Goal: Information Seeking & Learning: Learn about a topic

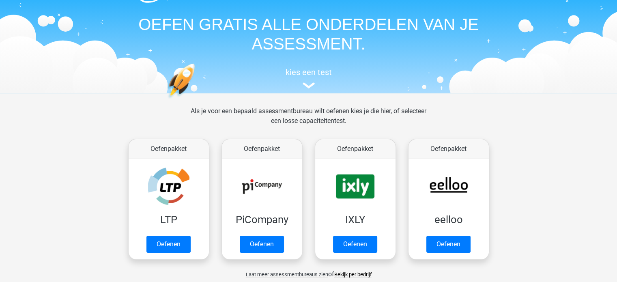
scroll to position [81, 0]
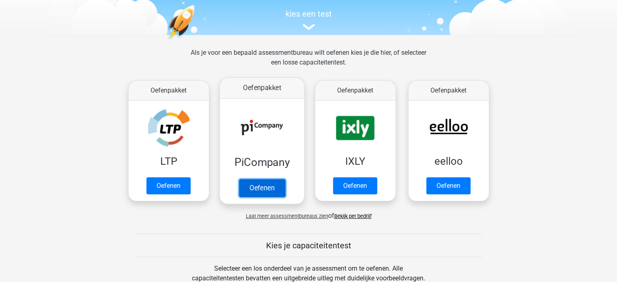
click at [261, 186] on link "Oefenen" at bounding box center [261, 188] width 46 height 18
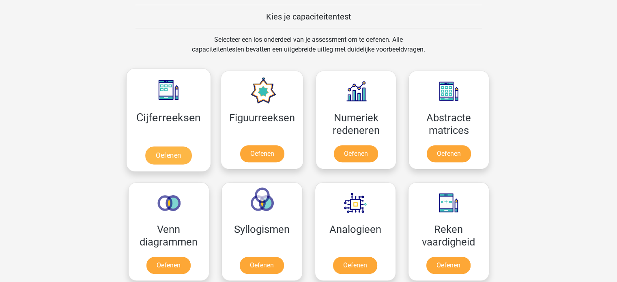
scroll to position [324, 0]
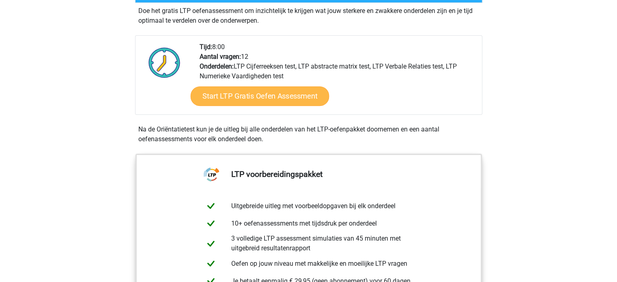
scroll to position [162, 0]
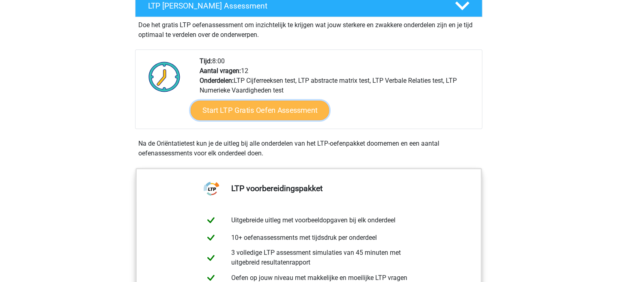
click at [240, 109] on link "Start LTP Gratis Oefen Assessment" at bounding box center [259, 110] width 139 height 19
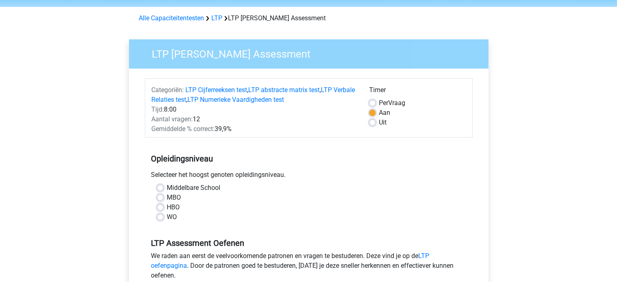
scroll to position [41, 0]
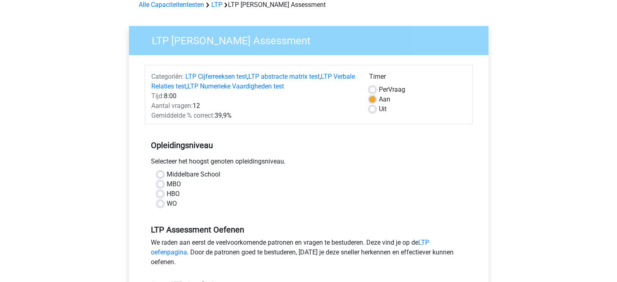
click at [164, 183] on div "MBO" at bounding box center [308, 184] width 303 height 10
click at [155, 184] on div "Middelbare School MBO HBO WO" at bounding box center [308, 188] width 315 height 39
click at [167, 185] on label "MBO" at bounding box center [174, 184] width 14 height 10
click at [159, 185] on input "MBO" at bounding box center [160, 183] width 6 height 8
radio input "true"
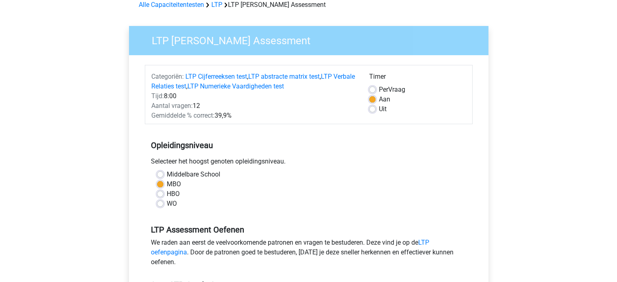
click at [167, 194] on label "HBO" at bounding box center [173, 194] width 13 height 10
click at [160, 194] on input "HBO" at bounding box center [160, 193] width 6 height 8
radio input "true"
click at [167, 183] on label "MBO" at bounding box center [174, 184] width 14 height 10
click at [160, 183] on input "MBO" at bounding box center [160, 183] width 6 height 8
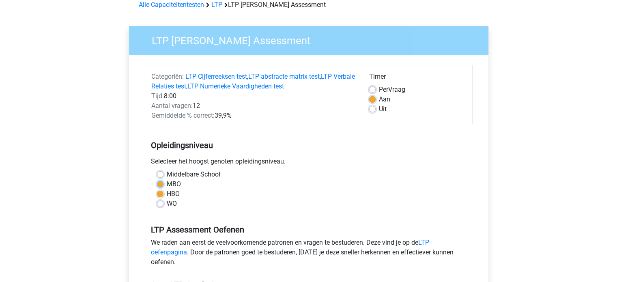
radio input "true"
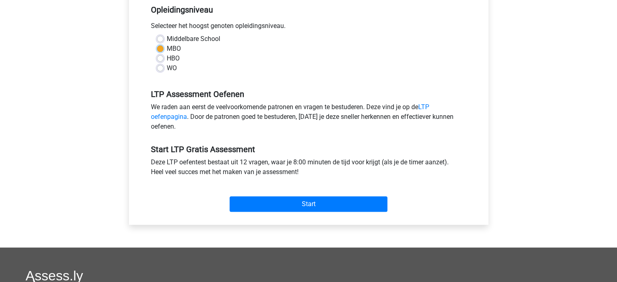
scroll to position [162, 0]
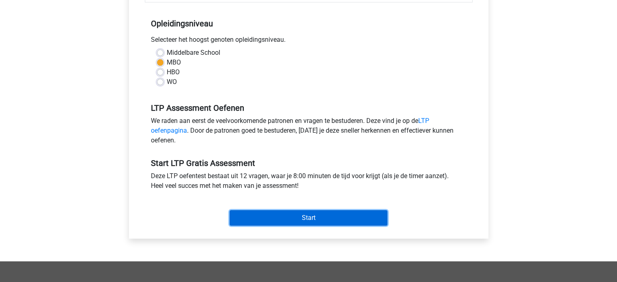
click at [268, 218] on input "Start" at bounding box center [308, 217] width 158 height 15
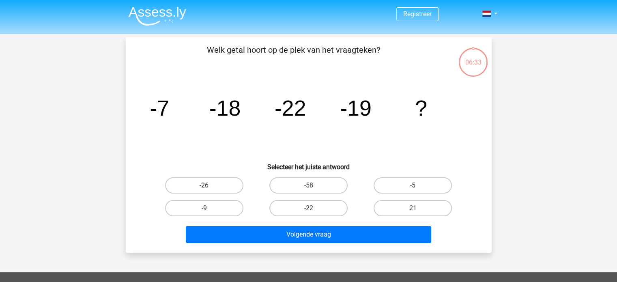
click at [208, 184] on label "-26" at bounding box center [204, 185] width 78 height 16
click at [208, 185] on input "-26" at bounding box center [206, 187] width 5 height 5
radio input "true"
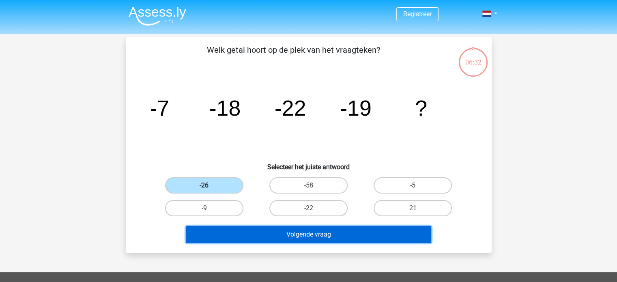
click at [287, 231] on button "Volgende vraag" at bounding box center [308, 234] width 245 height 17
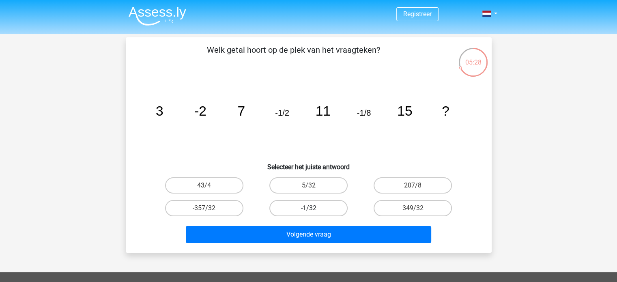
click at [322, 208] on label "-1/32" at bounding box center [308, 208] width 78 height 16
click at [313, 208] on input "-1/32" at bounding box center [310, 210] width 5 height 5
radio input "true"
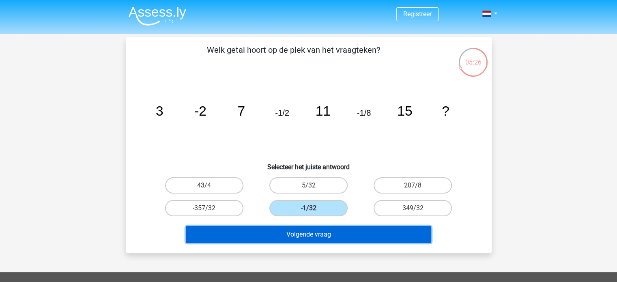
click at [333, 230] on button "Volgende vraag" at bounding box center [308, 234] width 245 height 17
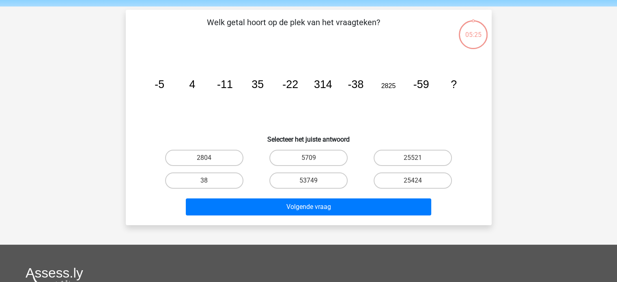
scroll to position [37, 0]
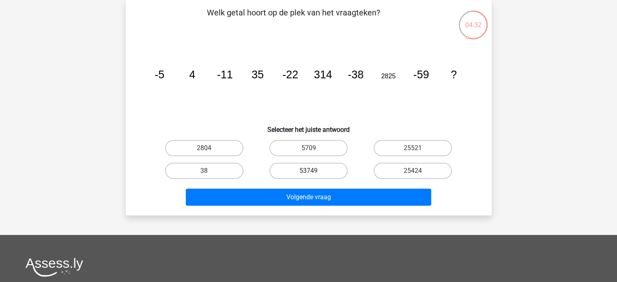
click at [316, 170] on label "53749" at bounding box center [308, 171] width 78 height 16
click at [313, 171] on input "53749" at bounding box center [310, 173] width 5 height 5
radio input "true"
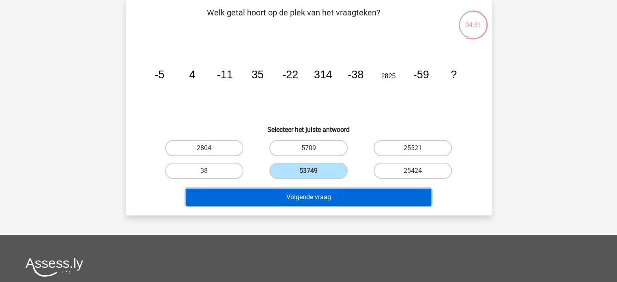
drag, startPoint x: 310, startPoint y: 193, endPoint x: 304, endPoint y: 199, distance: 8.6
click at [310, 193] on button "Volgende vraag" at bounding box center [308, 196] width 245 height 17
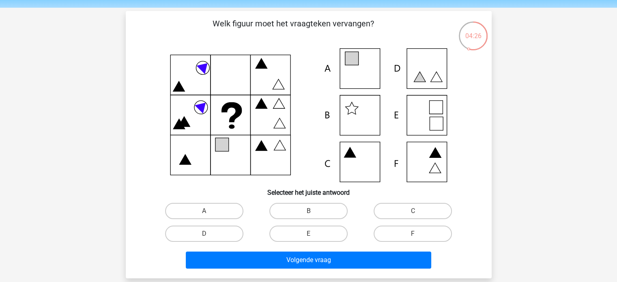
scroll to position [41, 0]
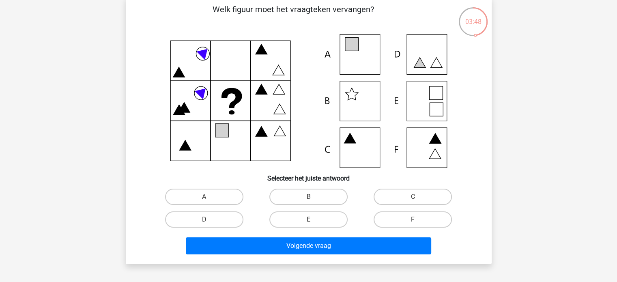
click at [361, 60] on icon at bounding box center [308, 101] width 327 height 134
click at [220, 196] on label "A" at bounding box center [204, 196] width 78 height 16
click at [209, 197] on input "A" at bounding box center [206, 199] width 5 height 5
radio input "true"
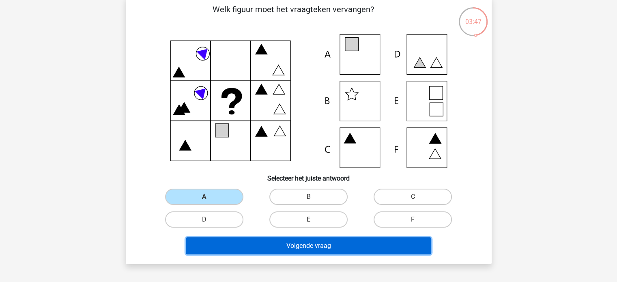
click at [306, 242] on button "Volgende vraag" at bounding box center [308, 245] width 245 height 17
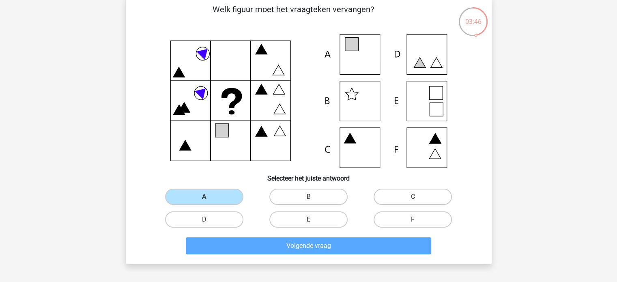
scroll to position [37, 0]
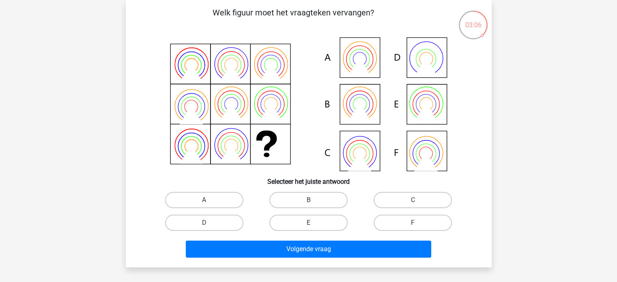
click at [427, 108] on icon at bounding box center [425, 112] width 23 height 19
click at [319, 222] on label "E" at bounding box center [308, 222] width 78 height 16
click at [313, 223] on input "E" at bounding box center [310, 225] width 5 height 5
radio input "true"
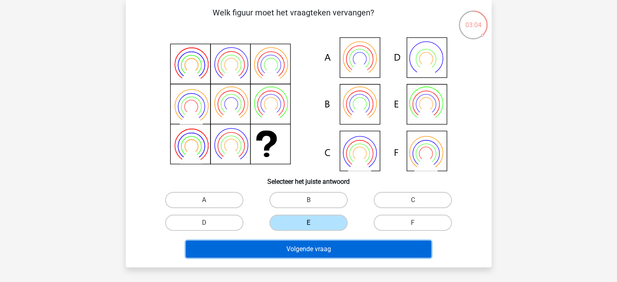
click at [286, 246] on button "Volgende vraag" at bounding box center [308, 248] width 245 height 17
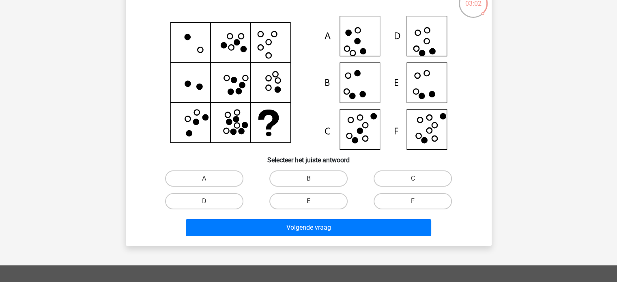
scroll to position [41, 0]
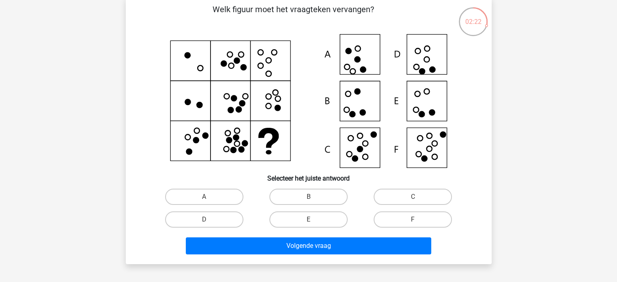
click at [428, 99] on icon at bounding box center [308, 101] width 327 height 134
click at [310, 218] on label "E" at bounding box center [308, 219] width 78 height 16
click at [310, 219] on input "E" at bounding box center [310, 221] width 5 height 5
radio input "true"
click at [330, 231] on div "Volgende vraag" at bounding box center [309, 244] width 340 height 27
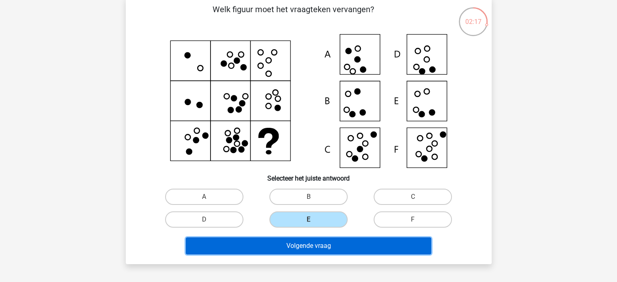
click at [329, 240] on button "Volgende vraag" at bounding box center [308, 245] width 245 height 17
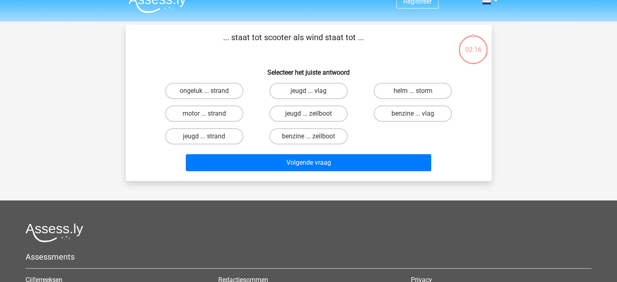
scroll to position [0, 0]
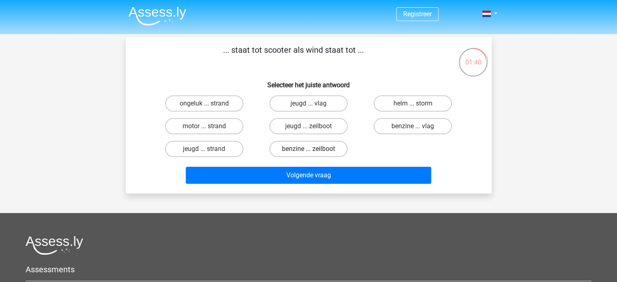
click at [306, 148] on label "benzine ... zeilboot" at bounding box center [308, 149] width 78 height 16
click at [308, 149] on input "benzine ... zeilboot" at bounding box center [310, 151] width 5 height 5
radio input "true"
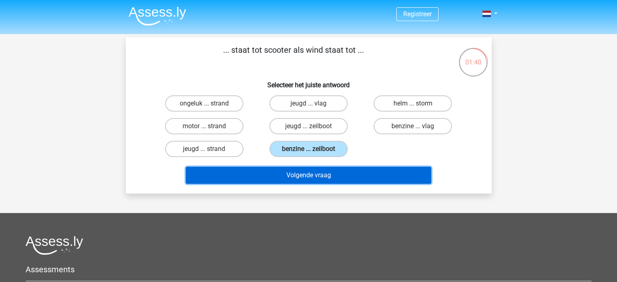
click at [299, 175] on button "Volgende vraag" at bounding box center [308, 175] width 245 height 17
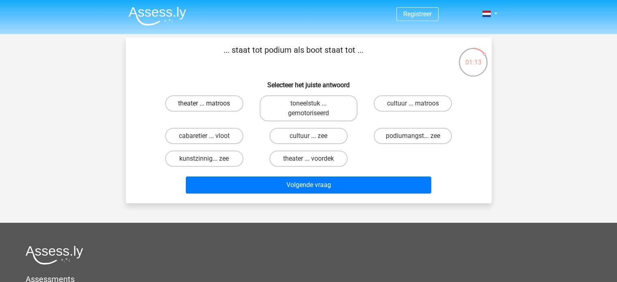
click at [197, 104] on label "theater ... matroos" at bounding box center [204, 103] width 78 height 16
click at [204, 104] on input "theater ... matroos" at bounding box center [206, 105] width 5 height 5
radio input "true"
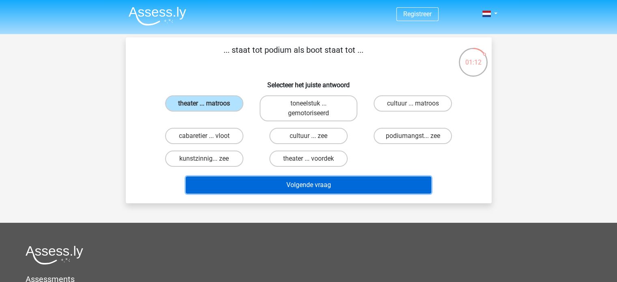
click at [256, 184] on button "Volgende vraag" at bounding box center [308, 184] width 245 height 17
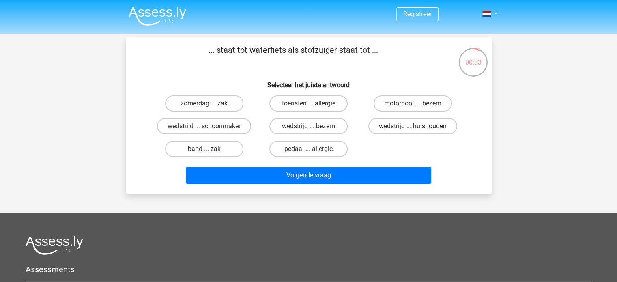
click at [405, 121] on label "wedstrijd ... huishouden" at bounding box center [412, 126] width 89 height 16
click at [413, 126] on input "wedstrijd ... huishouden" at bounding box center [415, 128] width 5 height 5
radio input "true"
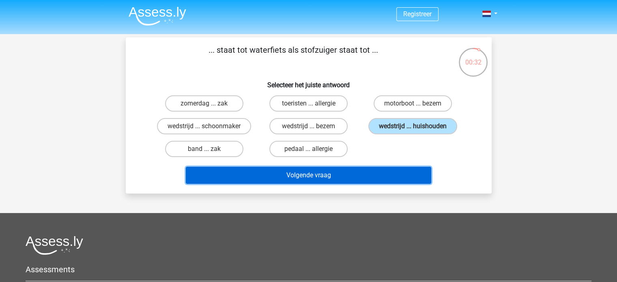
click at [319, 172] on button "Volgende vraag" at bounding box center [308, 175] width 245 height 17
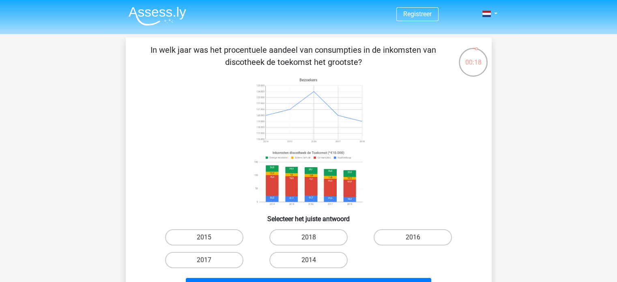
scroll to position [41, 0]
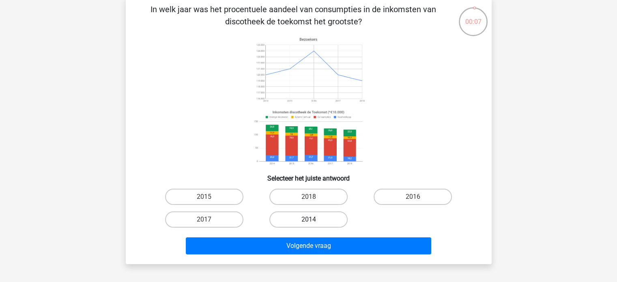
click at [288, 218] on label "2014" at bounding box center [308, 219] width 78 height 16
click at [308, 219] on input "2014" at bounding box center [310, 221] width 5 height 5
radio input "true"
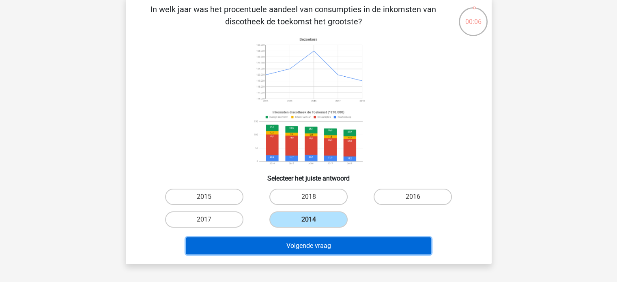
click at [285, 247] on button "Volgende vraag" at bounding box center [308, 245] width 245 height 17
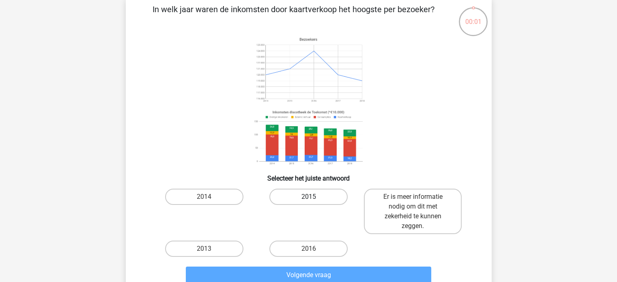
click at [296, 192] on label "2015" at bounding box center [308, 196] width 78 height 16
click at [308, 197] on input "2015" at bounding box center [310, 199] width 5 height 5
radio input "true"
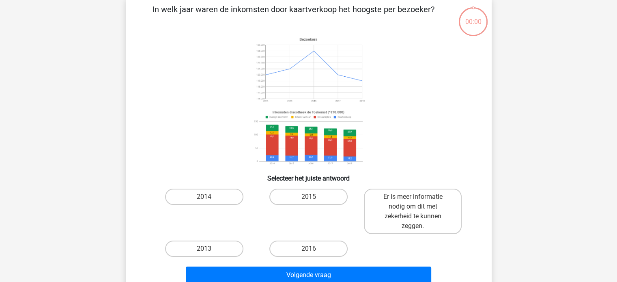
scroll to position [81, 0]
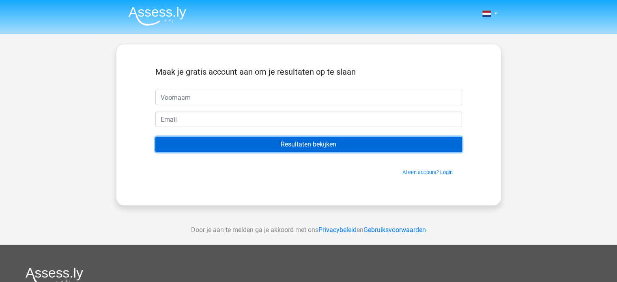
click at [254, 143] on input "Resultaten bekijken" at bounding box center [308, 144] width 306 height 15
click at [255, 148] on input "Resultaten bekijken" at bounding box center [308, 144] width 306 height 15
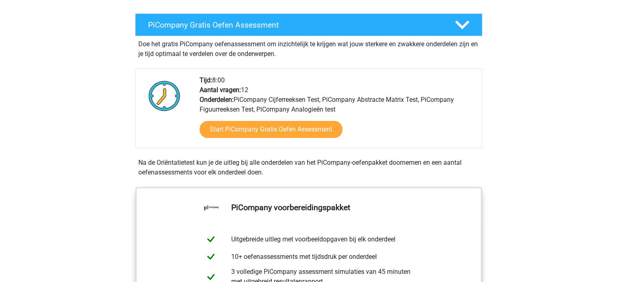
scroll to position [81, 0]
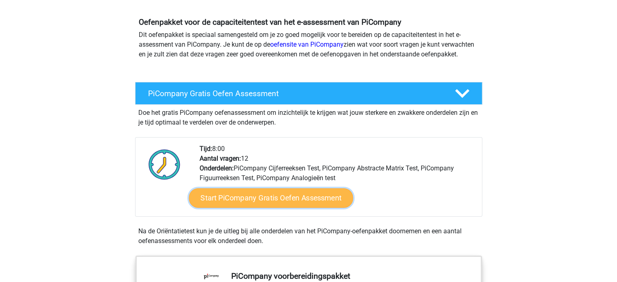
click at [216, 204] on link "Start PiCompany Gratis Oefen Assessment" at bounding box center [270, 197] width 164 height 19
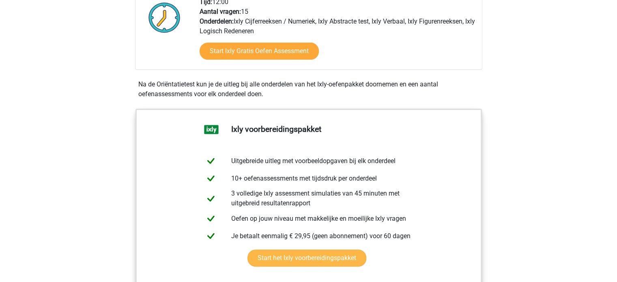
scroll to position [243, 0]
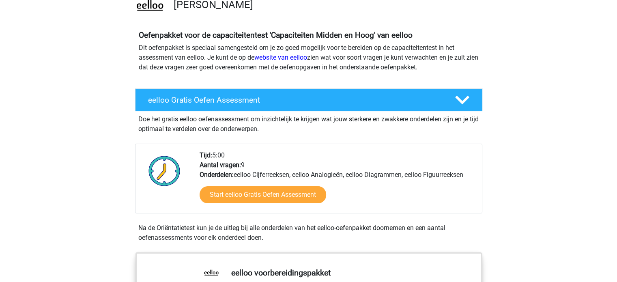
scroll to position [81, 0]
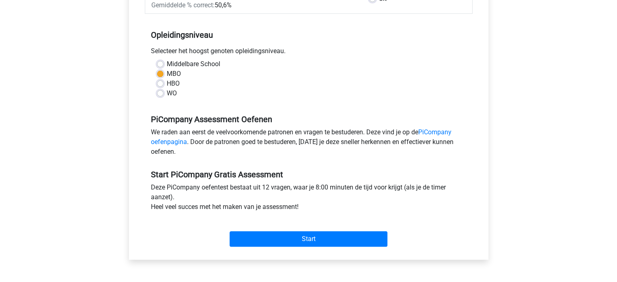
scroll to position [162, 0]
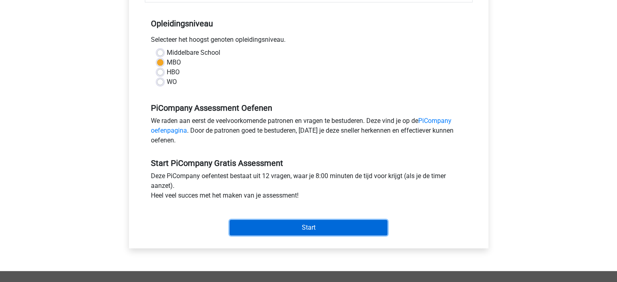
click at [294, 235] on input "Start" at bounding box center [308, 227] width 158 height 15
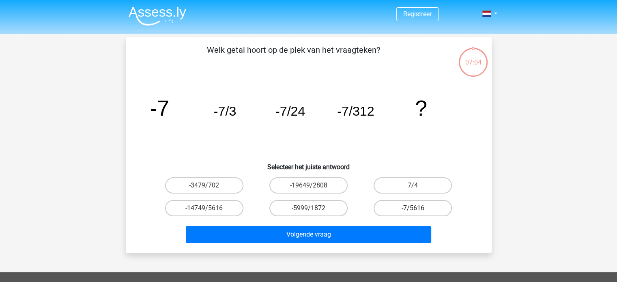
click at [409, 206] on label "-7/5616" at bounding box center [412, 208] width 78 height 16
click at [413, 208] on input "-7/5616" at bounding box center [415, 210] width 5 height 5
radio input "true"
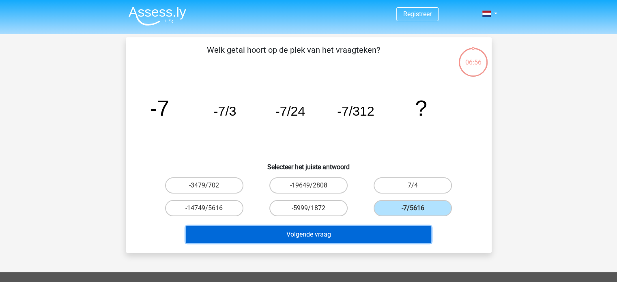
click at [365, 233] on button "Volgende vraag" at bounding box center [308, 234] width 245 height 17
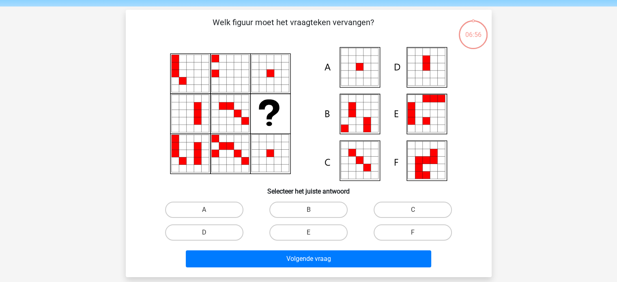
scroll to position [37, 0]
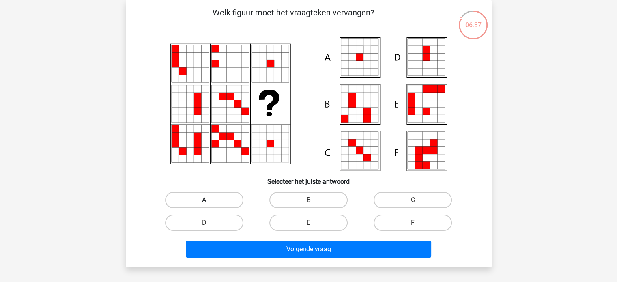
click at [218, 198] on label "A" at bounding box center [204, 200] width 78 height 16
click at [209, 200] on input "A" at bounding box center [206, 202] width 5 height 5
radio input "true"
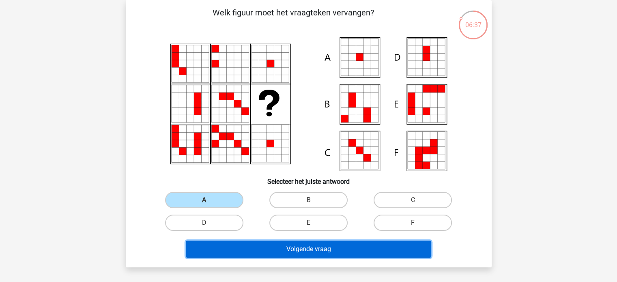
click at [245, 250] on button "Volgende vraag" at bounding box center [308, 248] width 245 height 17
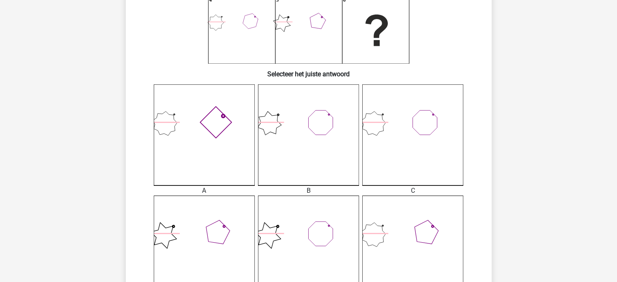
scroll to position [159, 0]
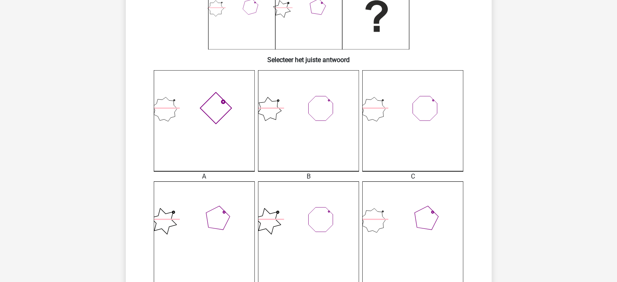
click at [422, 226] on icon at bounding box center [412, 231] width 101 height 101
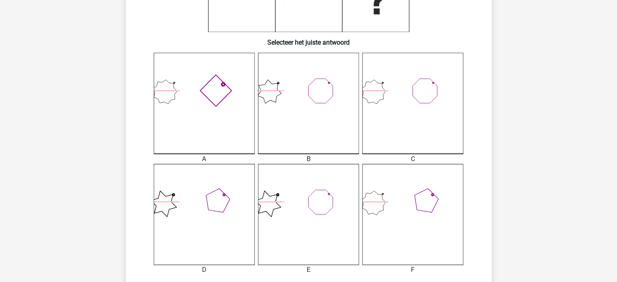
scroll to position [240, 0]
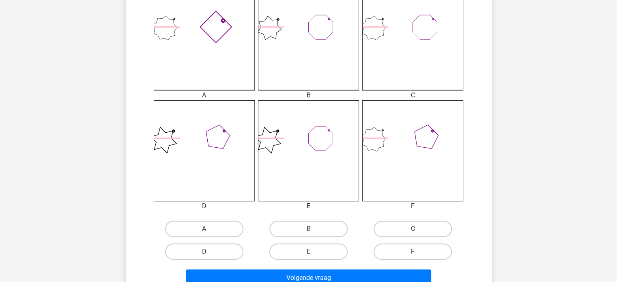
click at [401, 250] on label "F" at bounding box center [412, 251] width 78 height 16
click at [413, 251] on input "F" at bounding box center [415, 253] width 5 height 5
radio input "true"
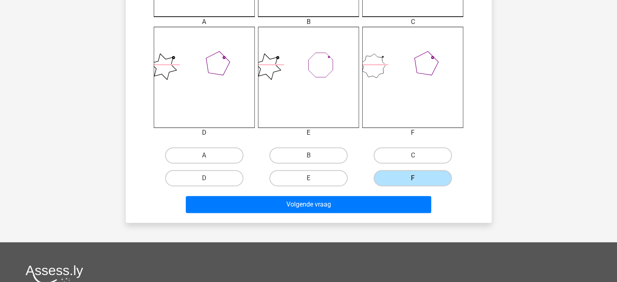
scroll to position [362, 0]
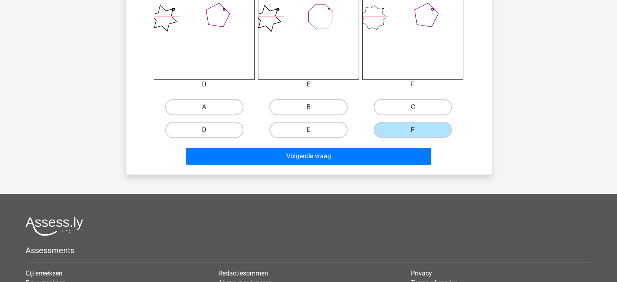
drag, startPoint x: 409, startPoint y: 98, endPoint x: 409, endPoint y: 103, distance: 5.3
click at [410, 99] on div "C" at bounding box center [412, 107] width 104 height 23
drag, startPoint x: 409, startPoint y: 105, endPoint x: 404, endPoint y: 116, distance: 11.8
click at [410, 107] on label "C" at bounding box center [412, 107] width 78 height 16
click at [413, 107] on input "C" at bounding box center [415, 109] width 5 height 5
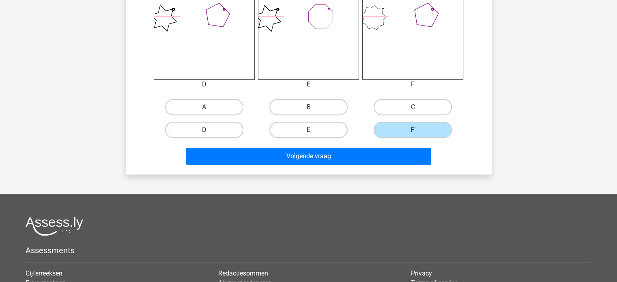
radio input "true"
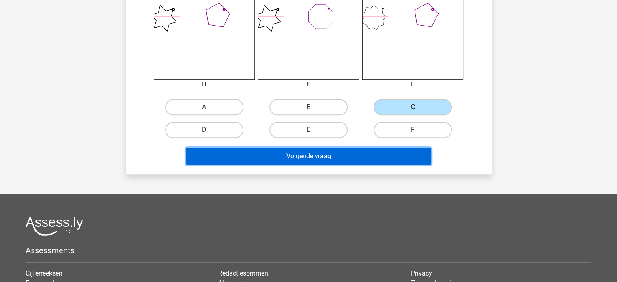
click at [360, 151] on button "Volgende vraag" at bounding box center [308, 156] width 245 height 17
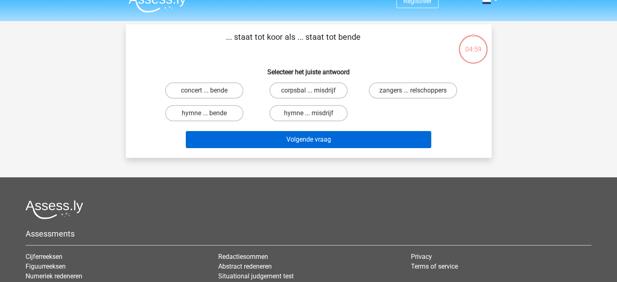
scroll to position [0, 0]
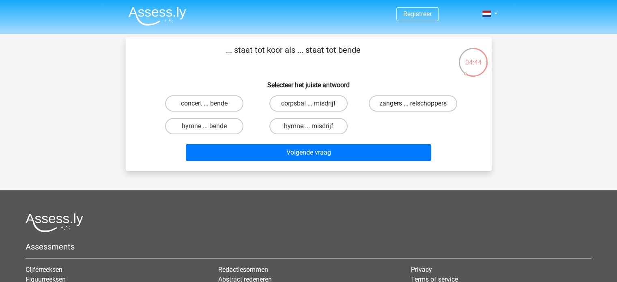
click at [379, 101] on label "zangers ... relschoppers" at bounding box center [412, 103] width 88 height 16
click at [413, 103] on input "zangers ... relschoppers" at bounding box center [415, 105] width 5 height 5
radio input "true"
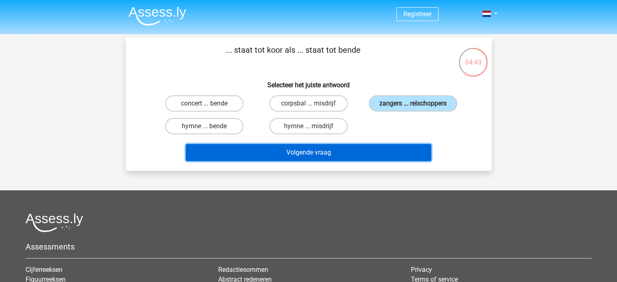
click at [318, 149] on button "Volgende vraag" at bounding box center [308, 152] width 245 height 17
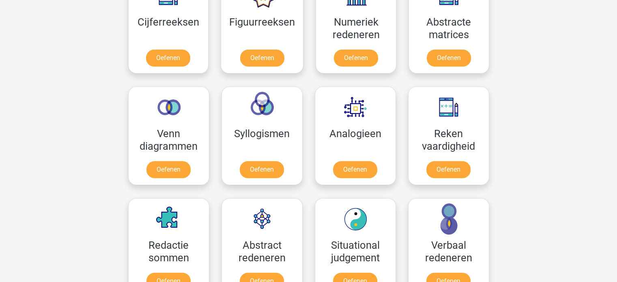
scroll to position [162, 0]
